Goal: Information Seeking & Learning: Compare options

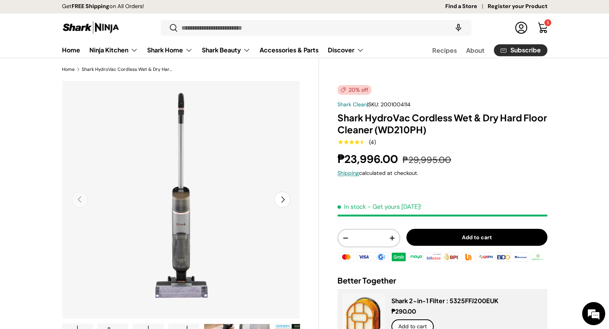
click at [505, 162] on div "₱23,996.00 ₱29,995.00" at bounding box center [443, 159] width 210 height 17
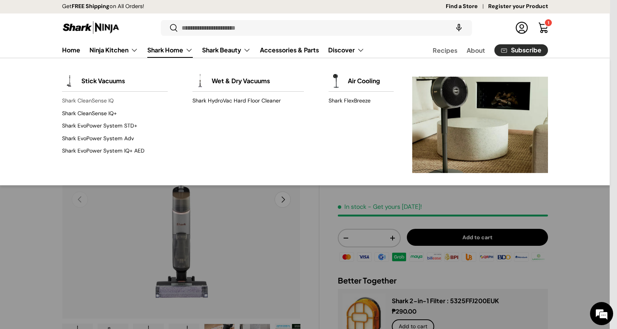
click at [98, 98] on link "Shark CleanSense IQ" at bounding box center [115, 101] width 106 height 12
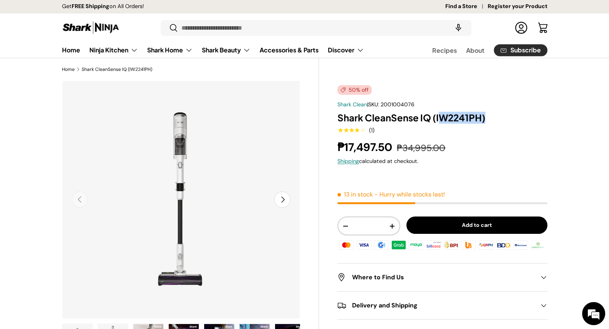
drag, startPoint x: 438, startPoint y: 114, endPoint x: 497, endPoint y: 120, distance: 59.6
click at [497, 120] on h1 "Shark CleanSense IQ (IW2241PH)" at bounding box center [443, 118] width 210 height 12
drag, startPoint x: 386, startPoint y: 103, endPoint x: 464, endPoint y: 103, distance: 77.9
click at [464, 103] on div "Shark Clean | SKU: 2001004076" at bounding box center [443, 105] width 210 height 8
click at [479, 139] on div "₱17,497.50 ₱34,995.00" at bounding box center [443, 147] width 210 height 17
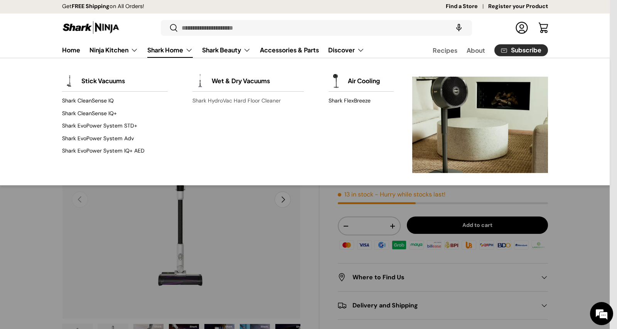
click at [239, 99] on link "Shark HydroVac Hard Floor Cleaner" at bounding box center [247, 101] width 111 height 12
